Goal: Task Accomplishment & Management: Manage account settings

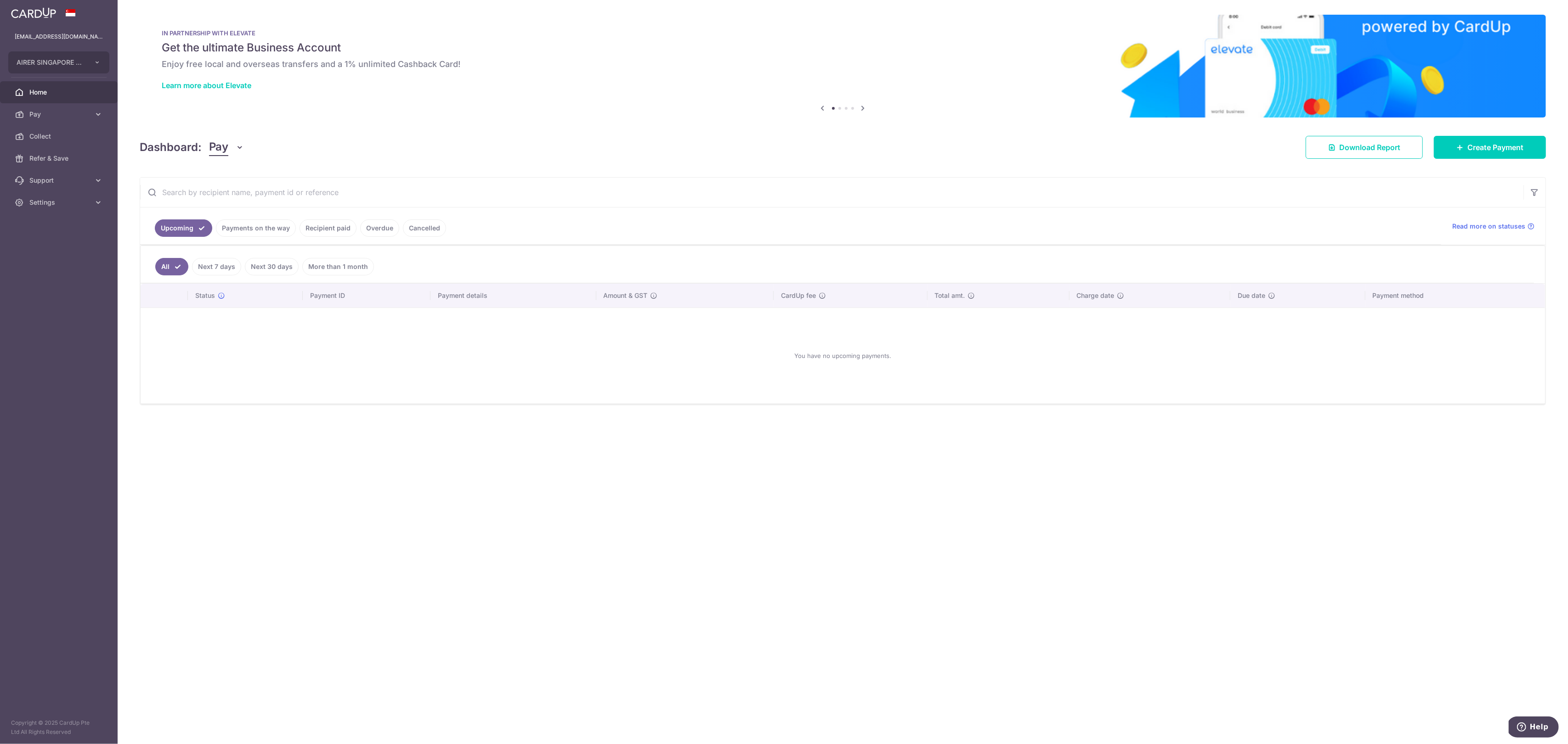
click at [261, 226] on link "Payments on the way" at bounding box center [256, 228] width 80 height 18
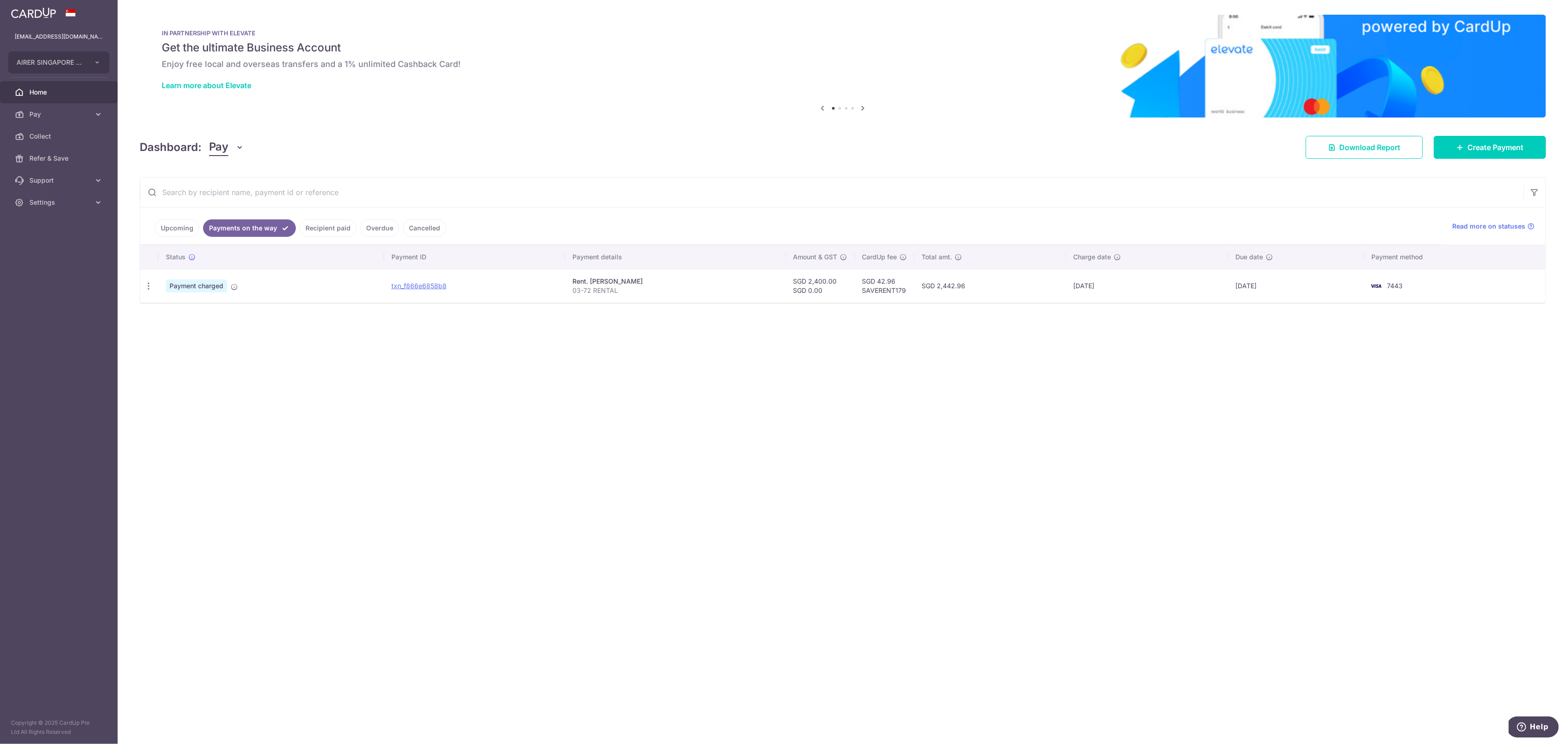
click at [333, 228] on link "Recipient paid" at bounding box center [328, 228] width 57 height 18
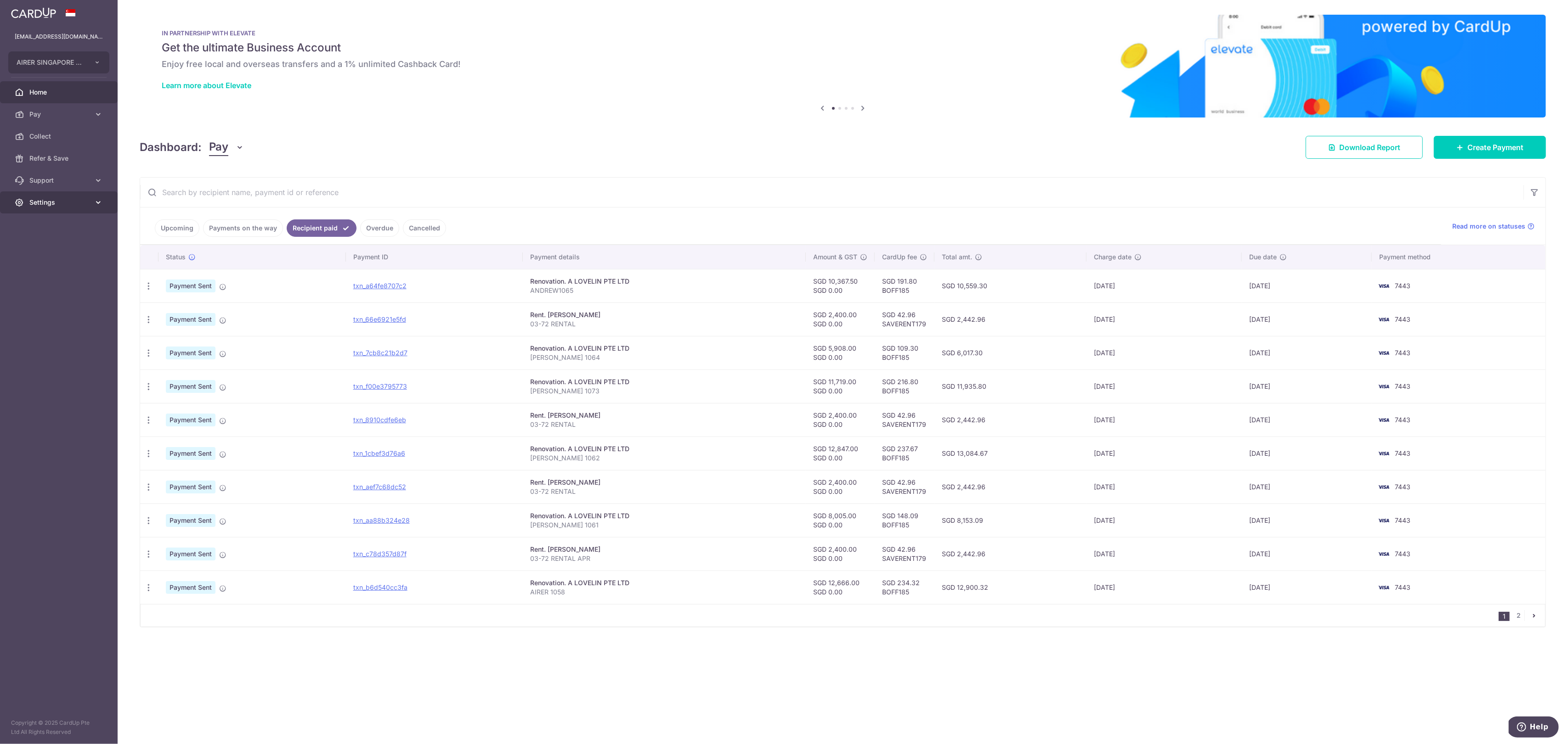
click at [74, 203] on span "Settings" at bounding box center [60, 202] width 61 height 9
click at [65, 58] on span "AIRER SINGAPORE PTE. LTD." at bounding box center [51, 62] width 68 height 9
click at [59, 246] on span "Logout" at bounding box center [60, 246] width 61 height 9
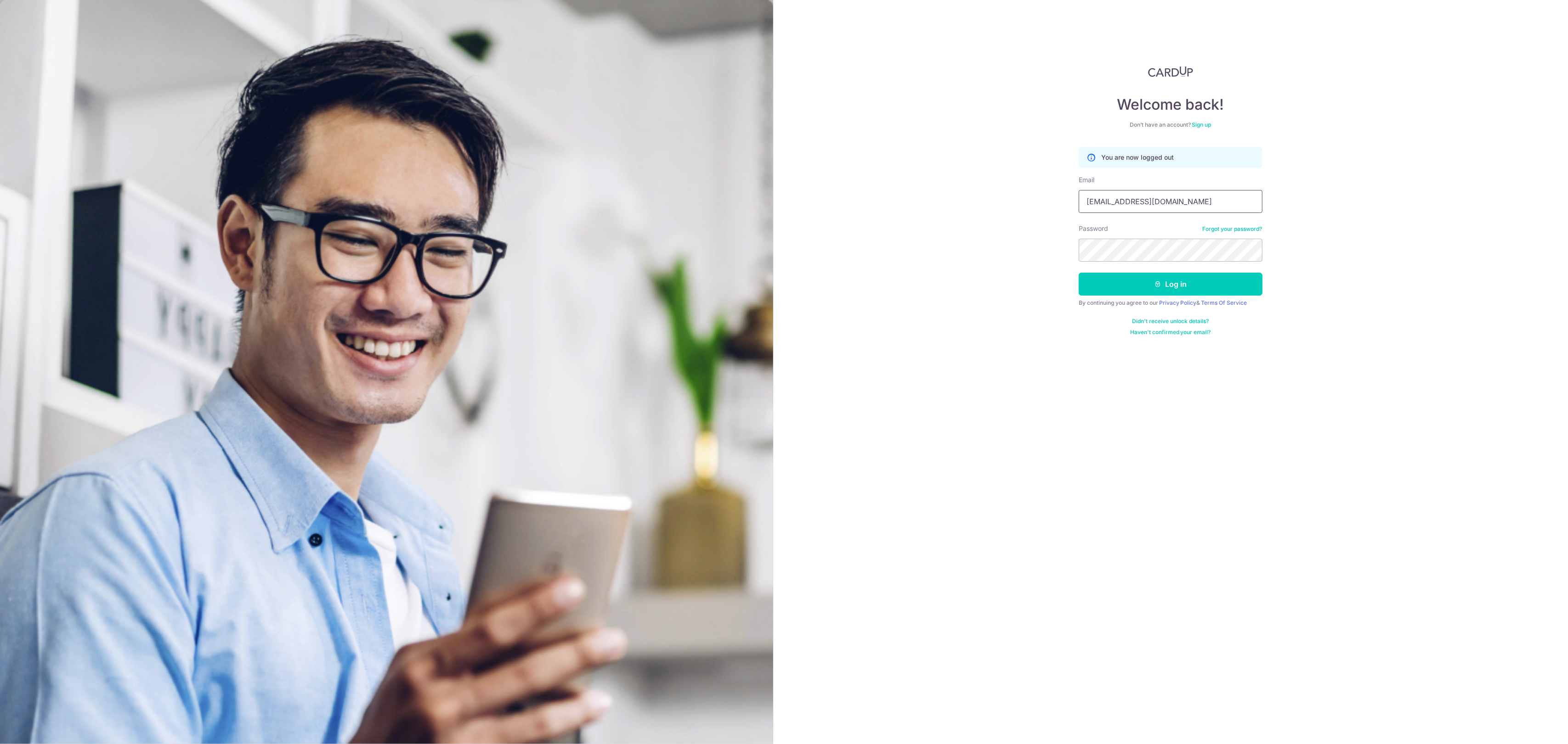
click at [1179, 191] on input "[EMAIL_ADDRESS][DOMAIN_NAME]" at bounding box center [1171, 201] width 184 height 23
type input "xavier32lau@hotmail.com"
click at [1175, 277] on button "Log in" at bounding box center [1171, 284] width 184 height 23
